Goal: Task Accomplishment & Management: Complete application form

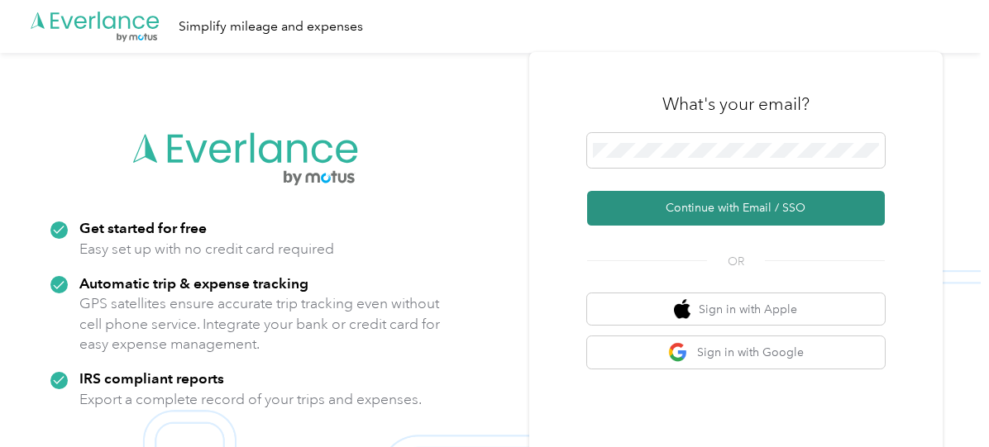
click at [746, 207] on button "Continue with Email / SSO" at bounding box center [736, 208] width 298 height 35
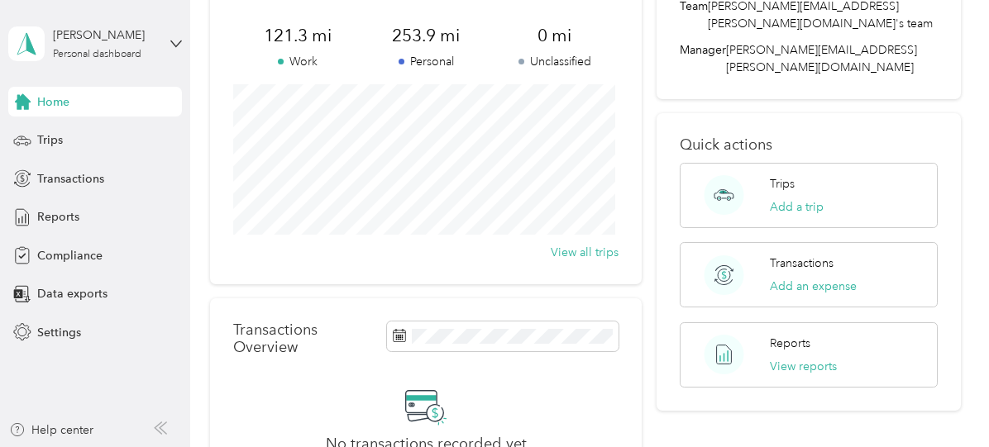
scroll to position [58, 0]
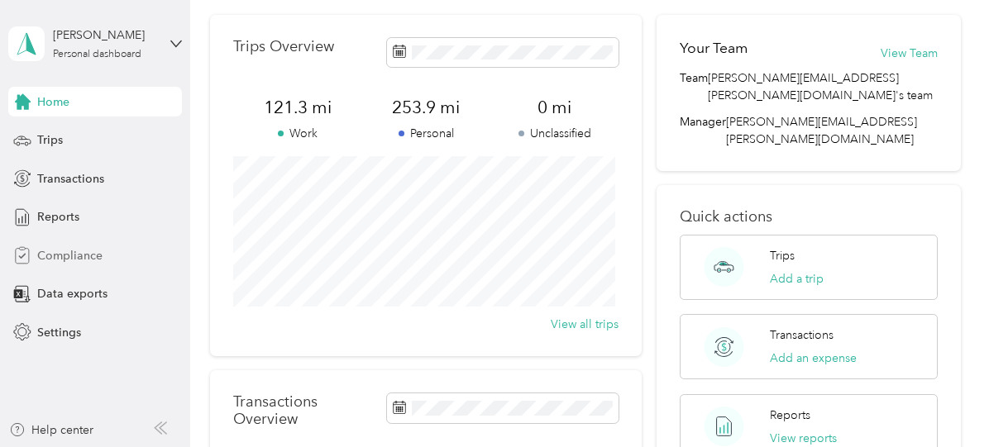
click at [79, 258] on span "Compliance" at bounding box center [69, 255] width 65 height 17
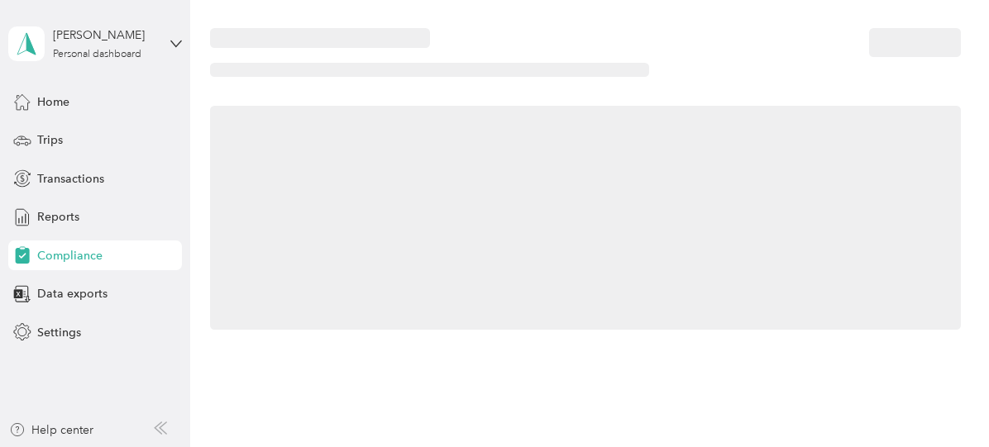
scroll to position [58, 0]
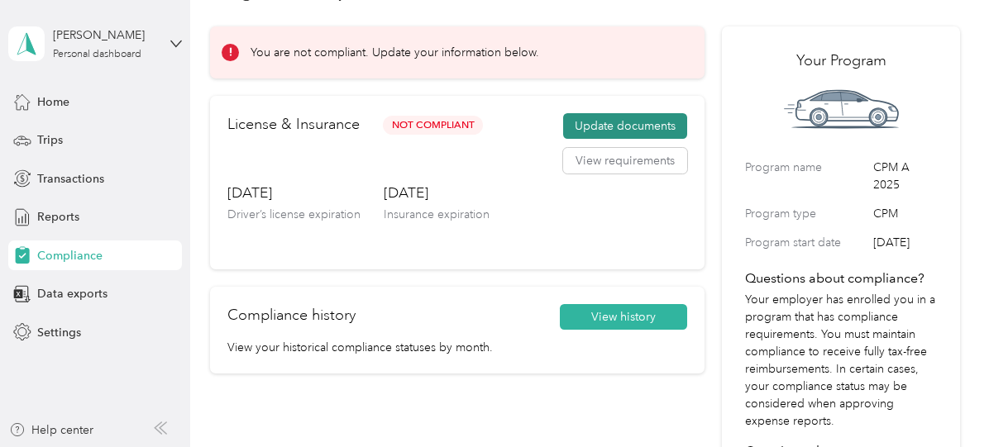
click at [627, 120] on button "Update documents" at bounding box center [625, 126] width 124 height 26
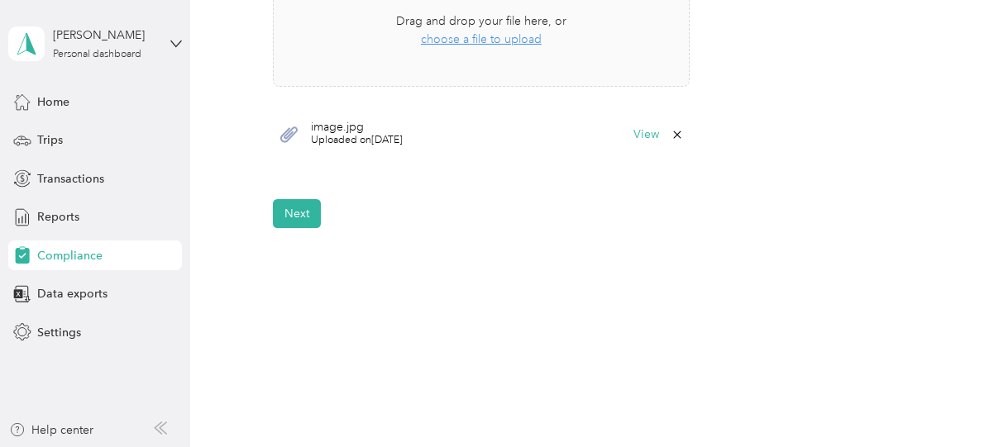
scroll to position [651, 0]
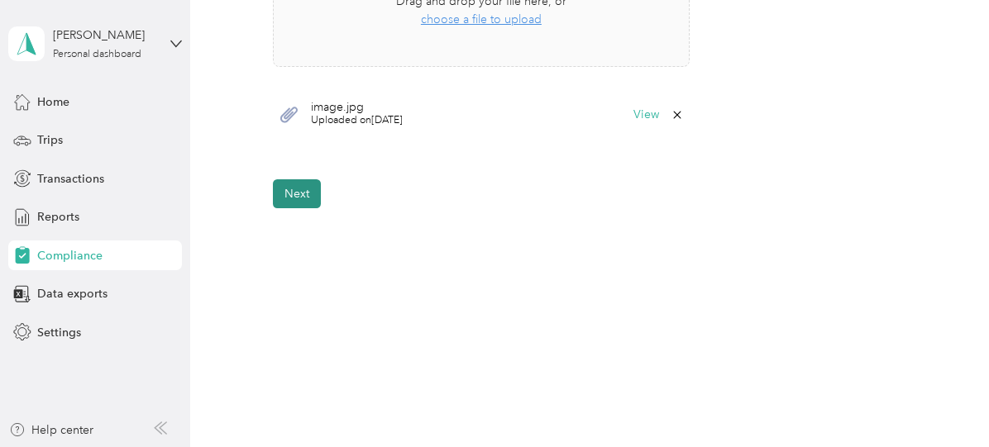
click at [309, 196] on button "Next" at bounding box center [297, 193] width 48 height 29
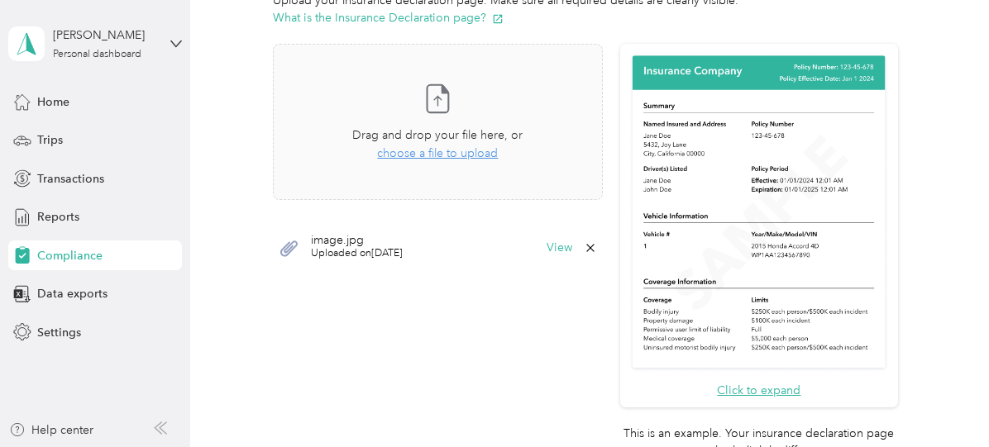
scroll to position [421, 0]
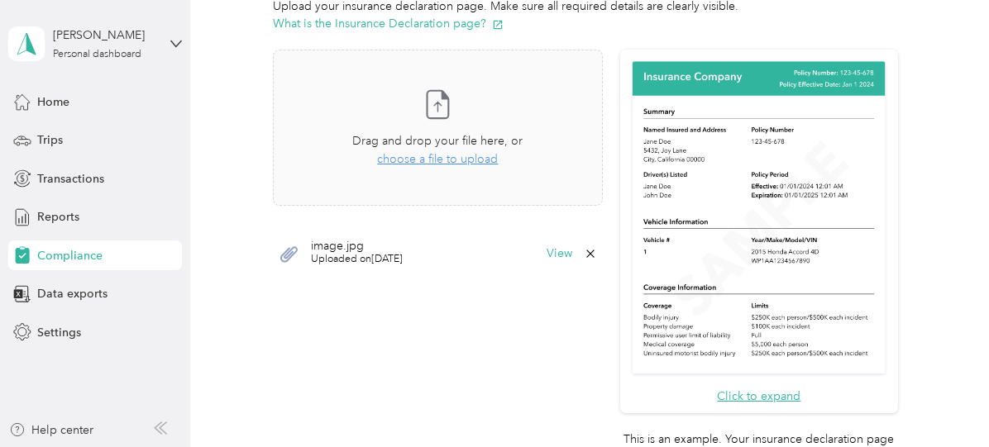
click at [972, 214] on div "Back Home Compliance overview Compliance submission Compliance Submission Not C…" at bounding box center [585, 133] width 790 height 1109
click at [468, 161] on span "choose a file to upload" at bounding box center [437, 159] width 121 height 14
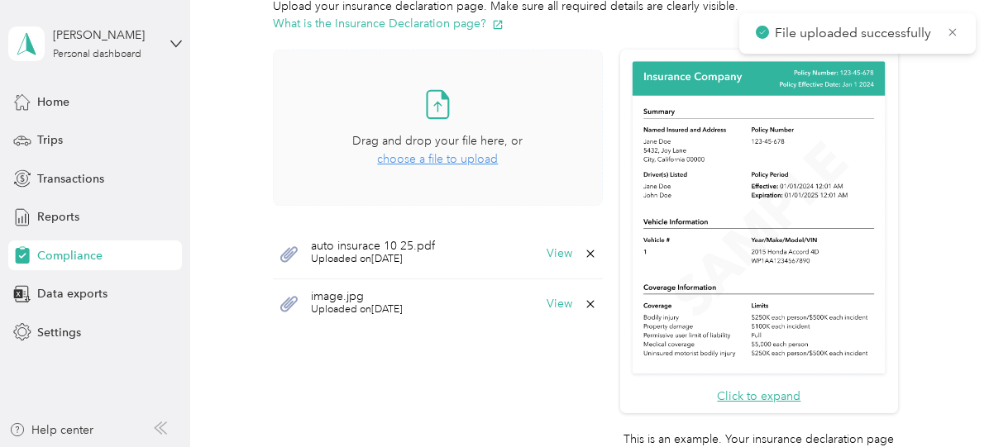
click at [587, 301] on icon at bounding box center [589, 303] width 7 height 7
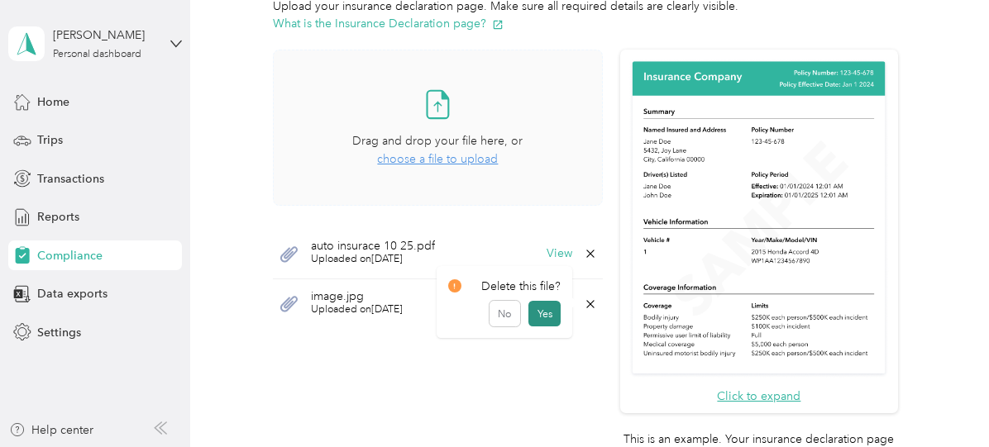
click at [546, 312] on button "Yes" at bounding box center [544, 314] width 32 height 26
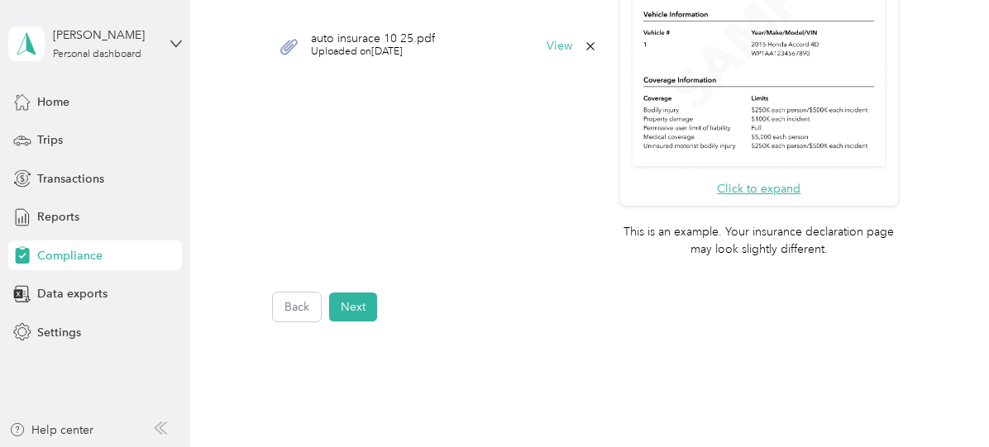
scroll to position [660, 0]
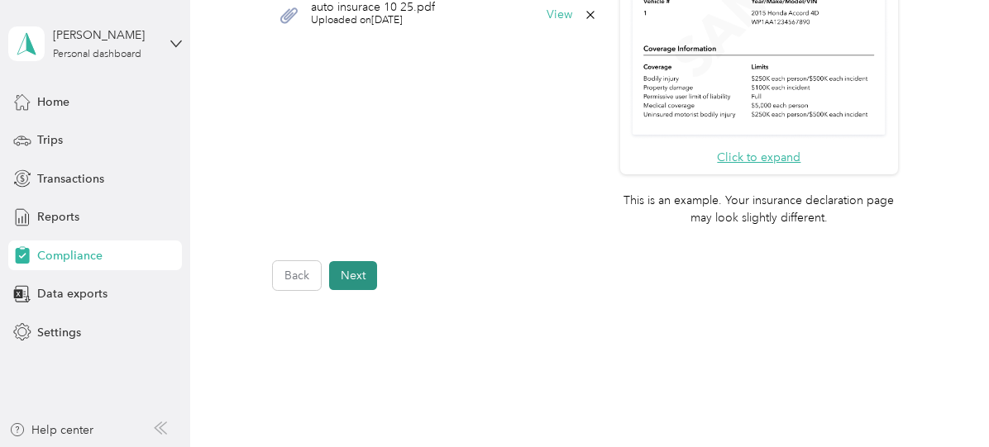
click at [360, 273] on button "Next" at bounding box center [353, 275] width 48 height 29
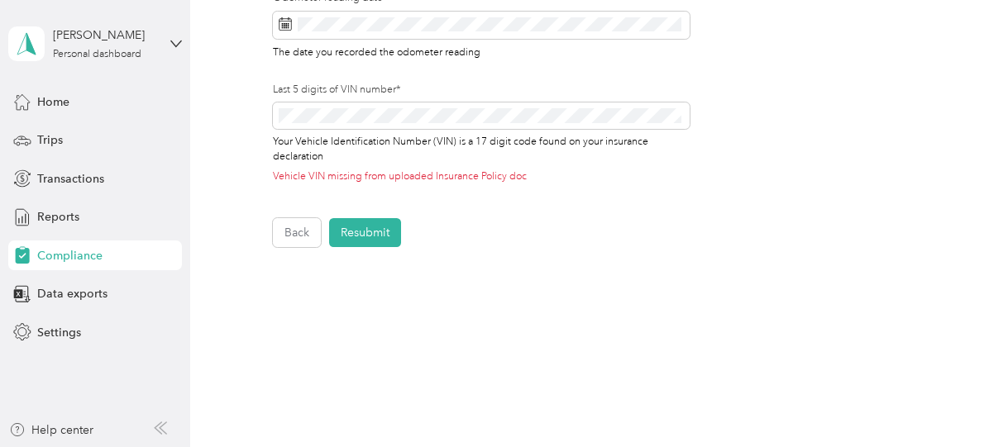
scroll to position [756, 0]
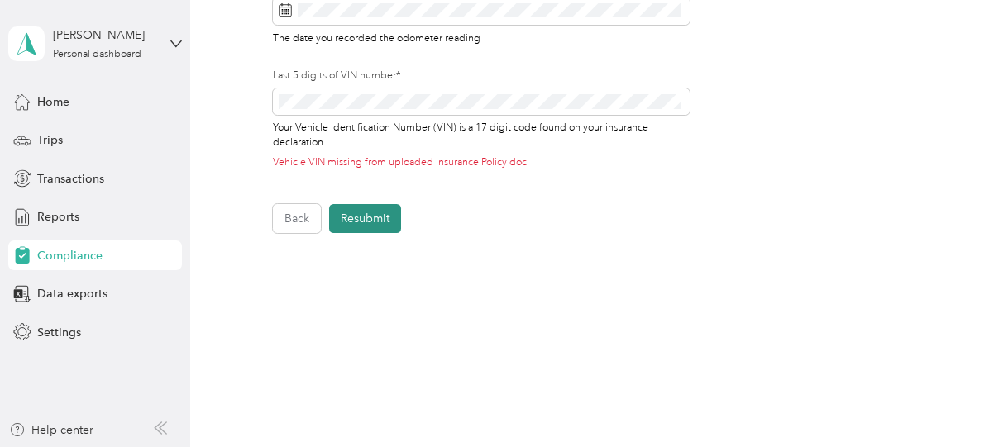
click at [370, 221] on button "Resubmit" at bounding box center [365, 218] width 72 height 29
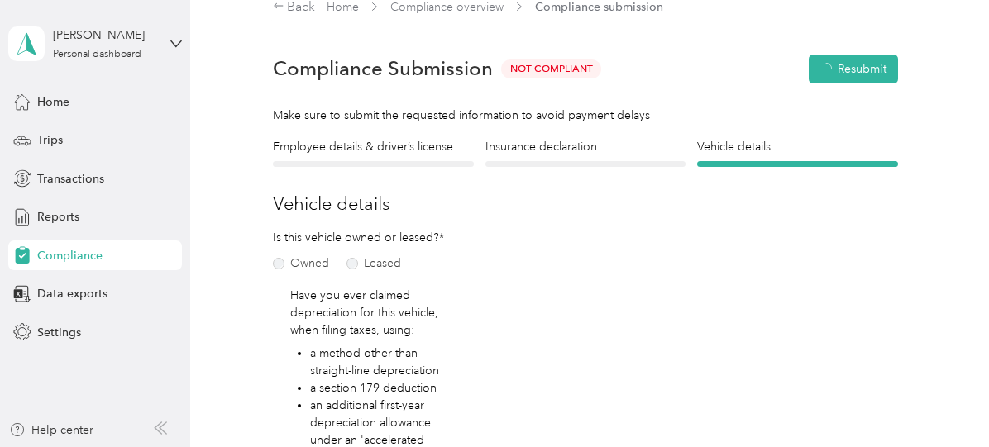
scroll to position [20, 0]
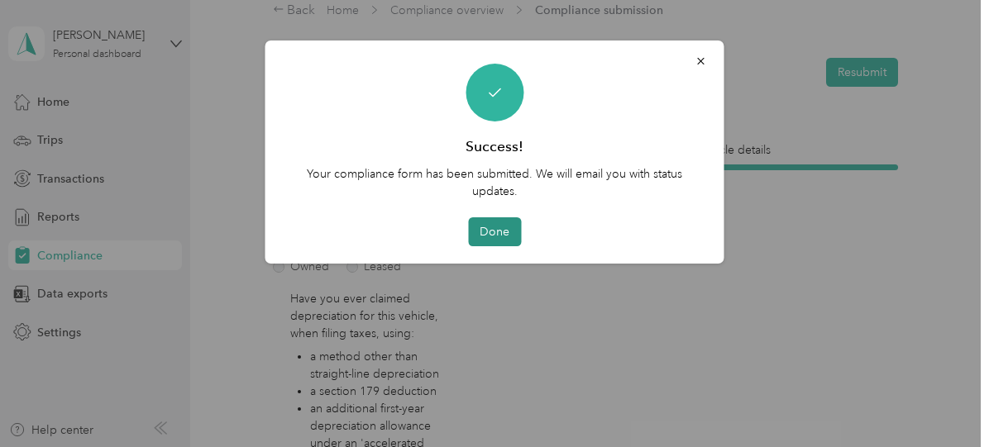
click at [489, 236] on button "Done" at bounding box center [494, 231] width 53 height 29
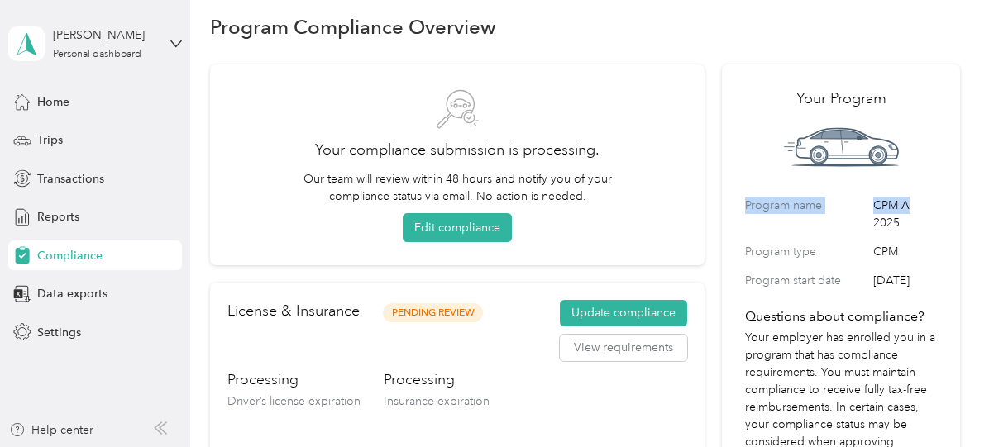
drag, startPoint x: 976, startPoint y: 143, endPoint x: 983, endPoint y: 183, distance: 40.4
click at [980, 183] on div "Program Compliance Overview Your compliance submission is processing. Our team …" at bounding box center [585, 223] width 790 height 447
